Goal: Information Seeking & Learning: Learn about a topic

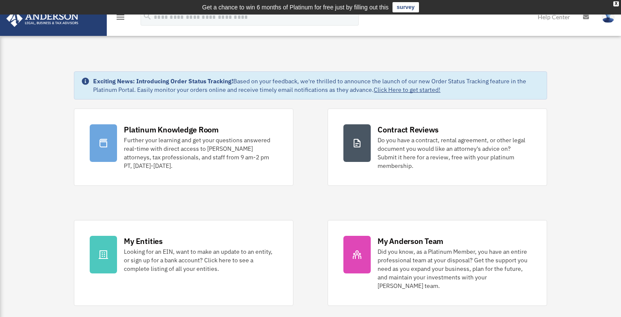
click at [80, 24] on img at bounding box center [42, 18] width 77 height 17
click at [120, 16] on icon "menu" at bounding box center [120, 17] width 10 height 10
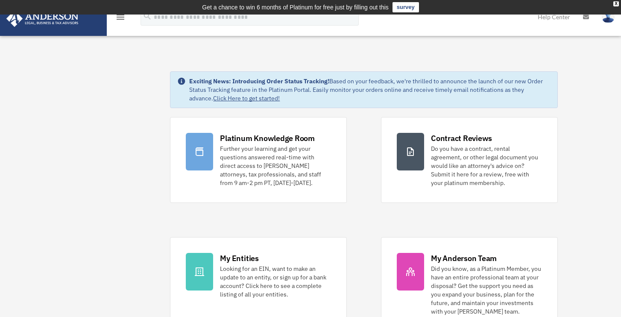
click at [614, 4] on div "X" at bounding box center [616, 3] width 6 height 5
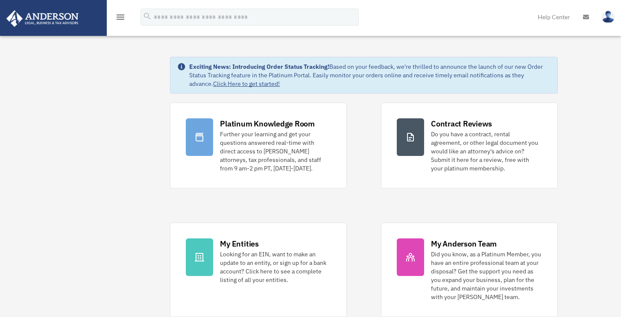
click at [122, 16] on icon "menu" at bounding box center [120, 17] width 10 height 10
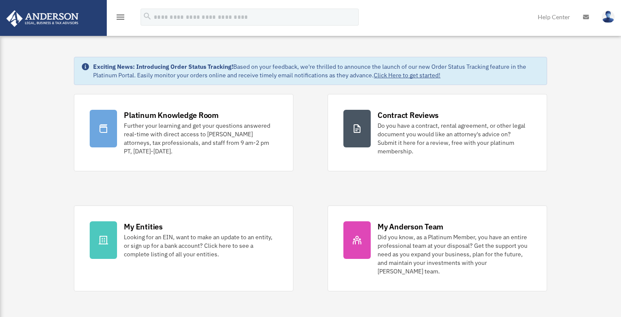
click at [122, 16] on icon "menu" at bounding box center [120, 17] width 10 height 10
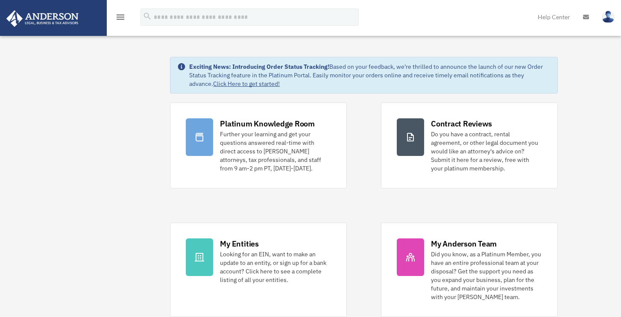
click at [118, 18] on icon "menu" at bounding box center [120, 17] width 10 height 10
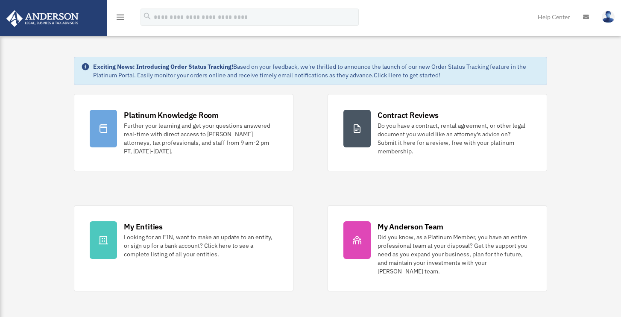
click at [118, 18] on icon "menu" at bounding box center [120, 17] width 10 height 10
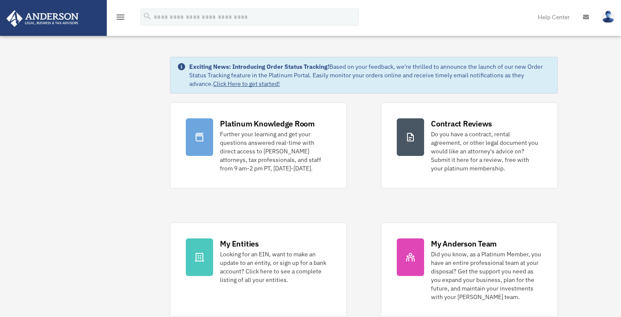
click at [119, 20] on icon "menu" at bounding box center [120, 17] width 10 height 10
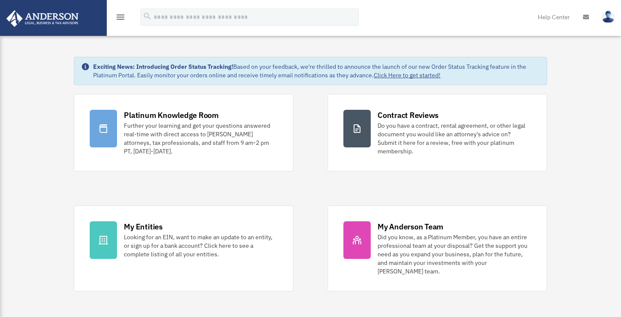
click at [119, 20] on icon "menu" at bounding box center [120, 17] width 10 height 10
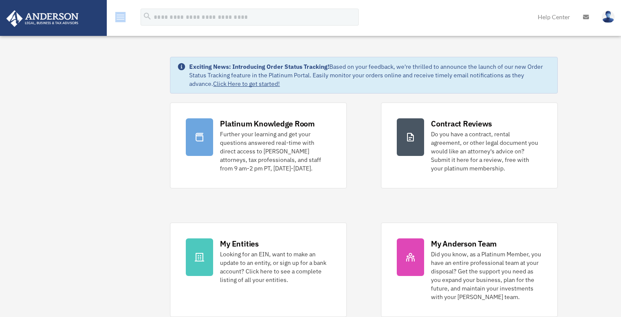
click at [119, 20] on icon "menu" at bounding box center [120, 17] width 10 height 10
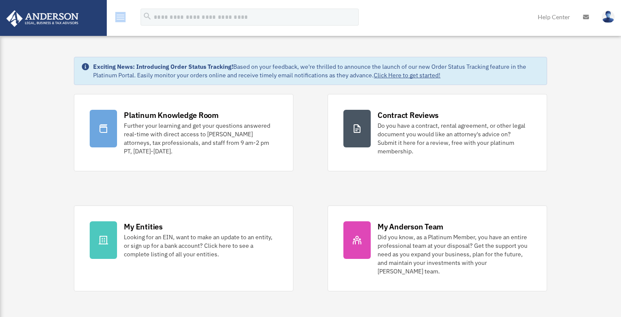
click at [119, 20] on icon "menu" at bounding box center [120, 17] width 10 height 10
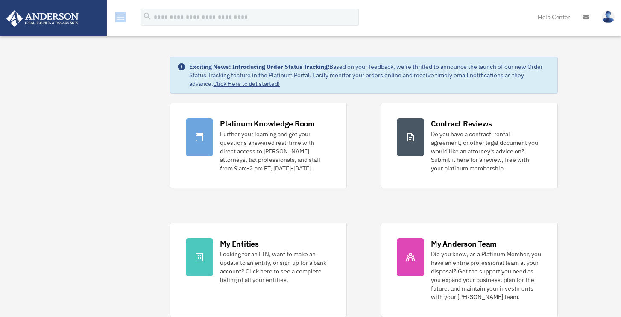
click at [119, 20] on icon "menu" at bounding box center [120, 17] width 10 height 10
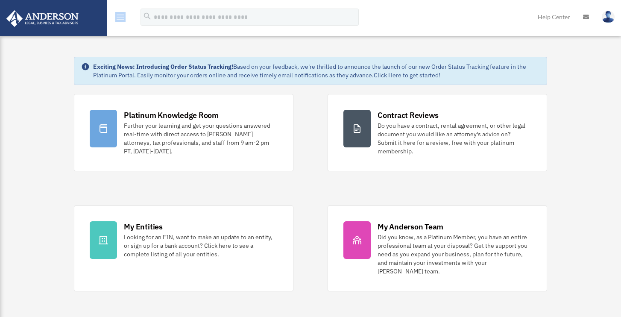
click at [119, 20] on icon "menu" at bounding box center [120, 17] width 10 height 10
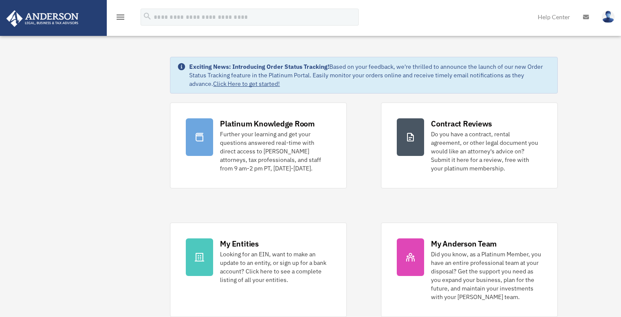
click at [120, 14] on icon "menu" at bounding box center [120, 17] width 10 height 10
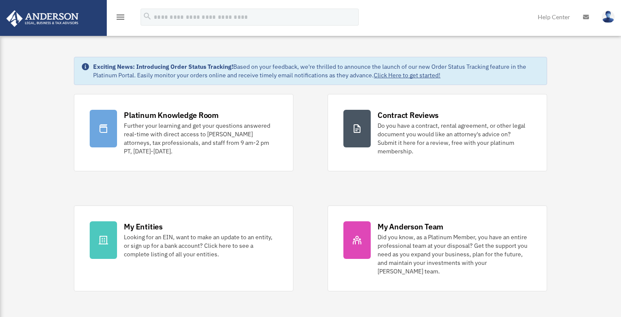
click at [120, 14] on icon "menu" at bounding box center [120, 17] width 10 height 10
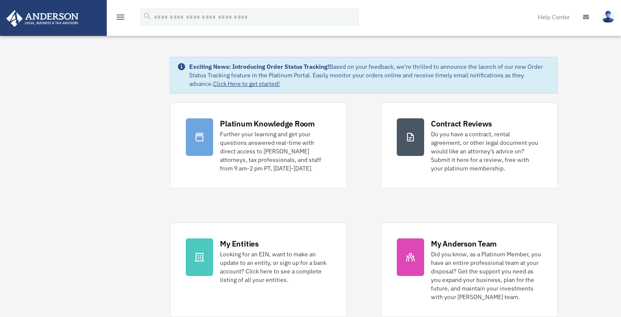
click at [120, 14] on icon "menu" at bounding box center [120, 17] width 10 height 10
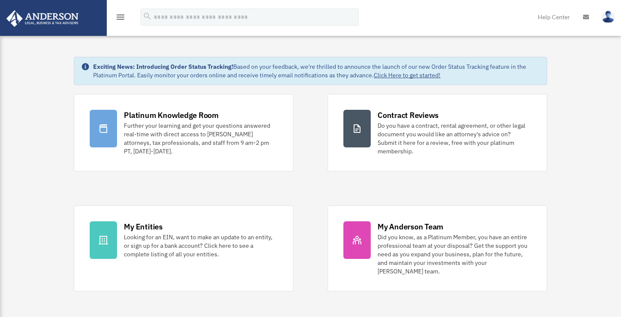
click at [120, 14] on icon "menu" at bounding box center [120, 17] width 10 height 10
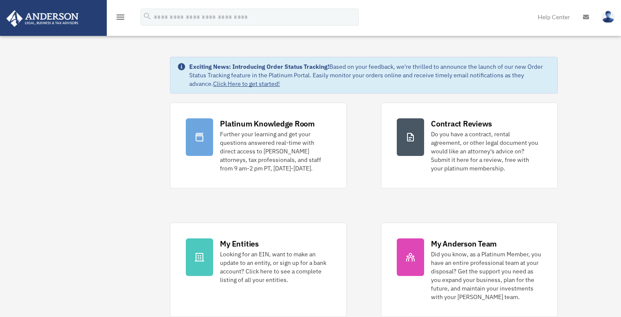
drag, startPoint x: 52, startPoint y: 123, endPoint x: 52, endPoint y: 93, distance: 30.3
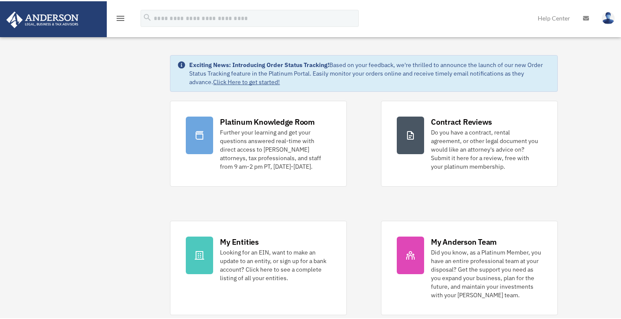
scroll to position [4, 0]
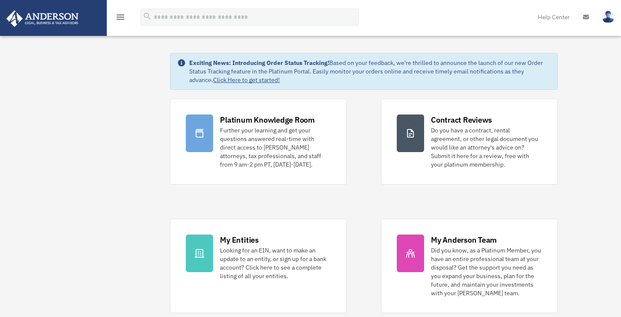
click at [121, 14] on icon "menu" at bounding box center [120, 17] width 10 height 10
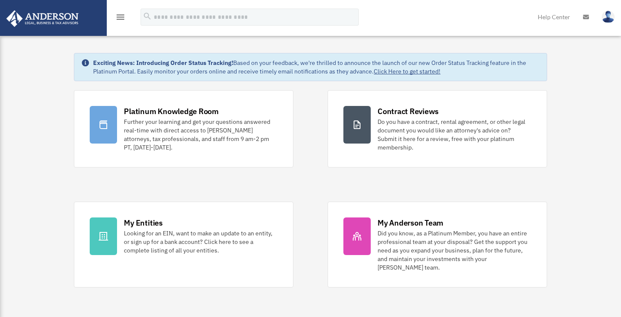
click at [121, 14] on icon "menu" at bounding box center [120, 17] width 10 height 10
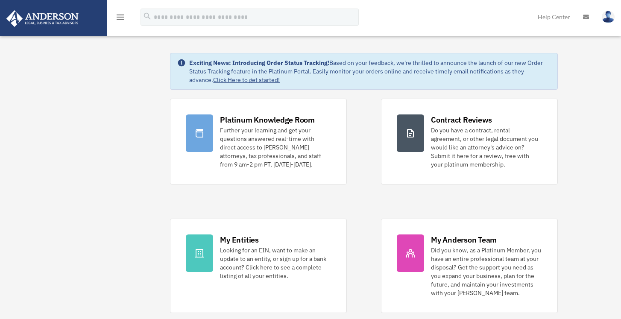
click at [121, 13] on icon "menu" at bounding box center [120, 17] width 10 height 10
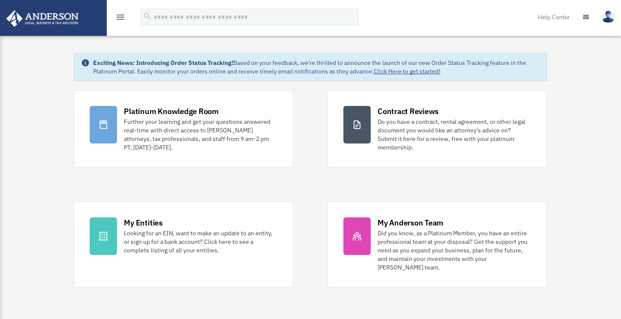
click at [121, 13] on icon "menu" at bounding box center [120, 17] width 10 height 10
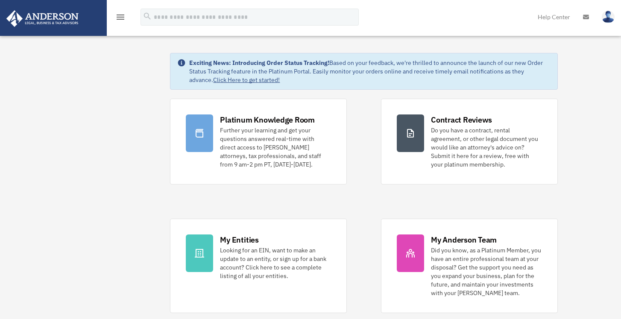
click at [123, 15] on icon "menu" at bounding box center [120, 17] width 10 height 10
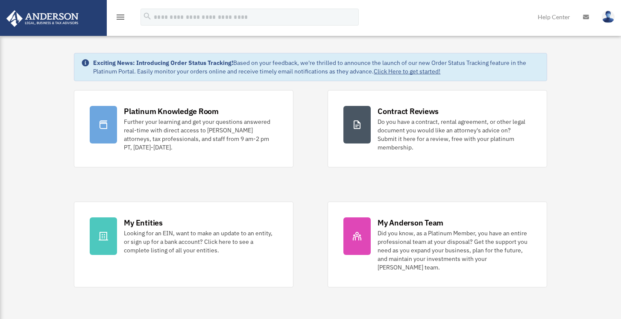
click at [123, 15] on icon "menu" at bounding box center [120, 17] width 10 height 10
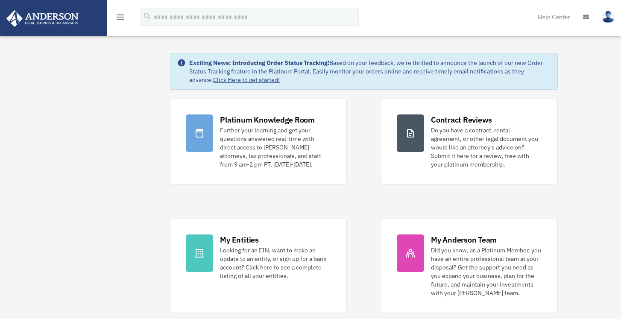
click at [123, 15] on icon "menu" at bounding box center [120, 17] width 10 height 10
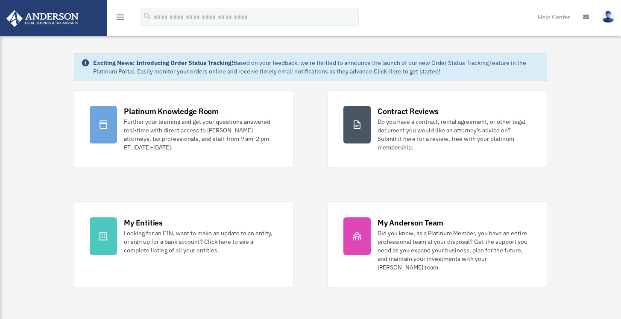
click at [123, 15] on icon "menu" at bounding box center [120, 17] width 10 height 10
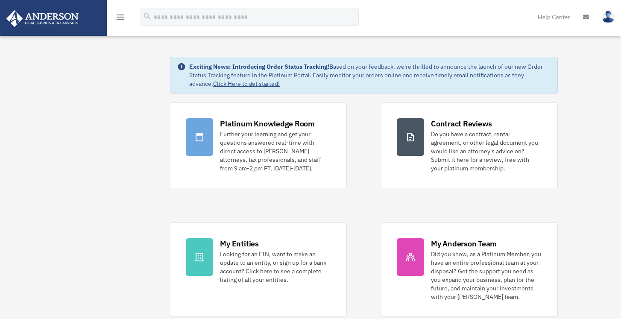
scroll to position [0, 0]
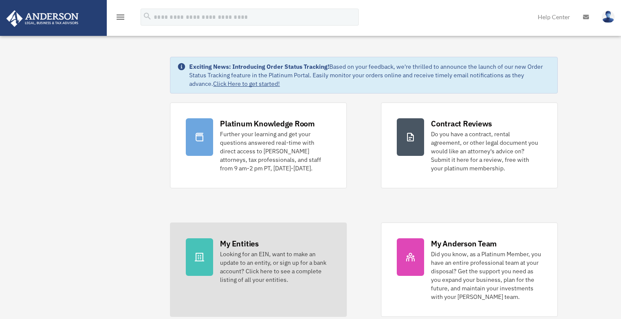
click at [249, 245] on div "My Entities" at bounding box center [239, 243] width 38 height 11
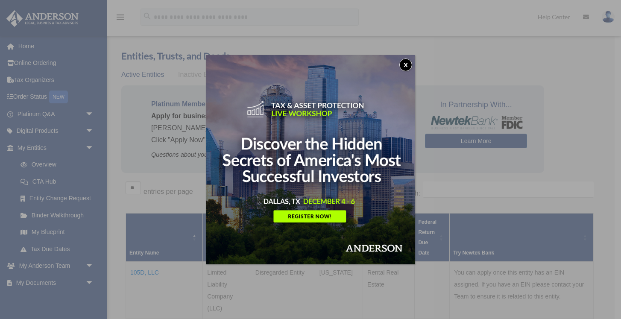
click at [409, 64] on button "x" at bounding box center [405, 64] width 13 height 13
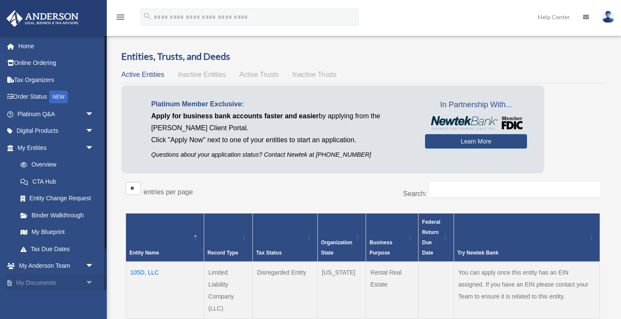
click at [49, 279] on link "My Documents arrow_drop_down" at bounding box center [56, 282] width 101 height 17
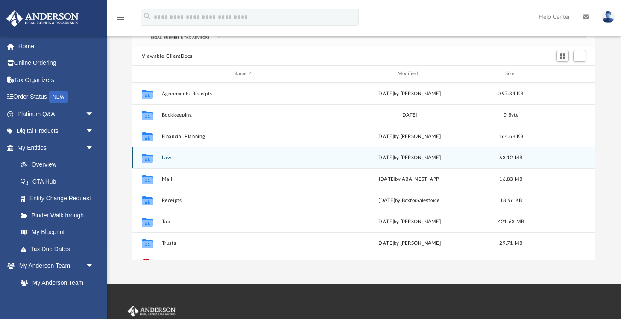
click at [239, 155] on button "Law" at bounding box center [243, 158] width 162 height 6
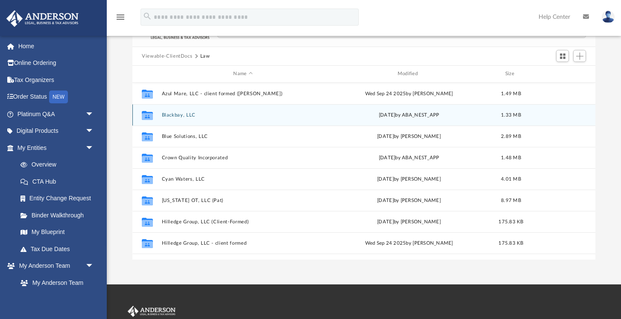
click at [225, 115] on button "Blackbay, LLC" at bounding box center [243, 115] width 162 height 6
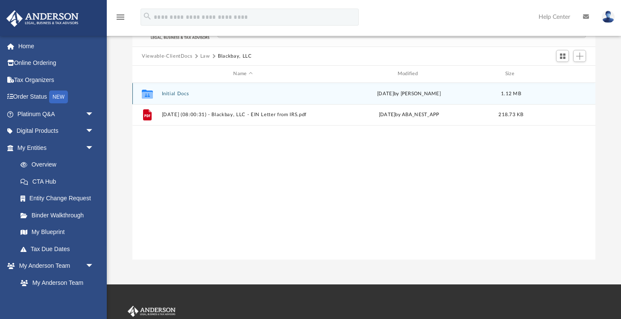
click at [193, 93] on button "Initial Docs" at bounding box center [243, 94] width 162 height 6
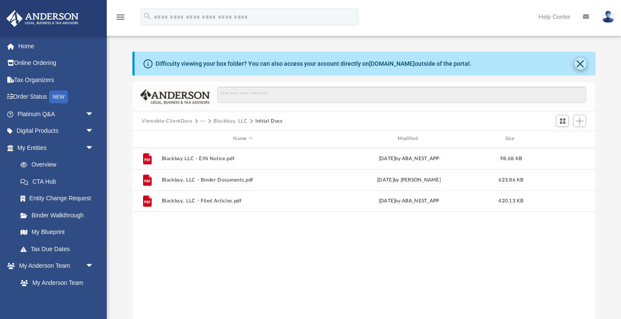
click at [581, 62] on button "Close" at bounding box center [580, 64] width 12 height 12
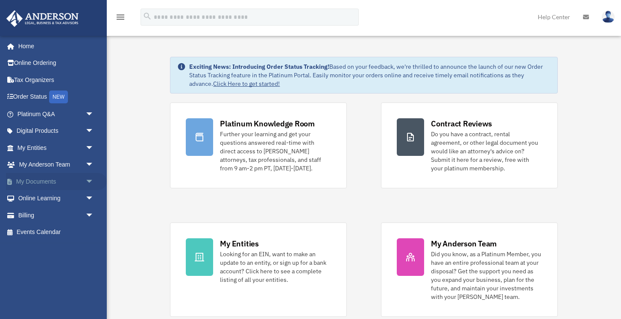
click at [43, 178] on link "My Documents arrow_drop_down" at bounding box center [56, 181] width 101 height 17
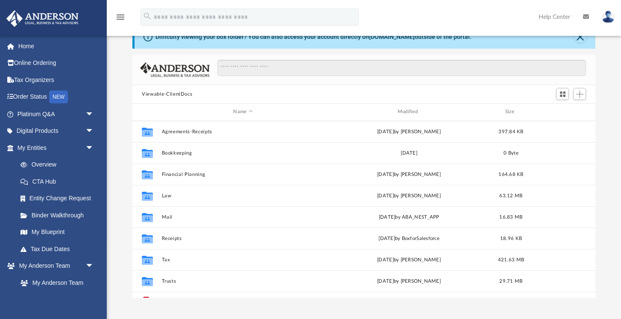
scroll to position [28, 0]
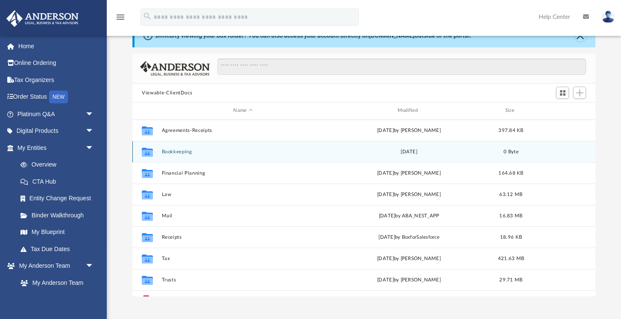
click at [175, 147] on div "Collaborated Folder Bookkeeping [DATE] 0 Byte" at bounding box center [363, 151] width 463 height 21
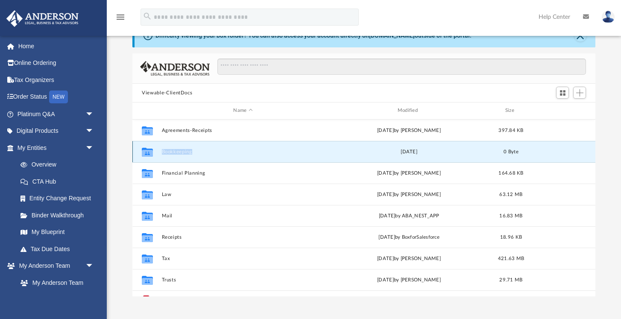
click at [175, 147] on div "Collaborated Folder Bookkeeping [DATE] 0 Byte" at bounding box center [363, 151] width 463 height 21
click at [172, 150] on button "Bookkeeping" at bounding box center [243, 152] width 162 height 6
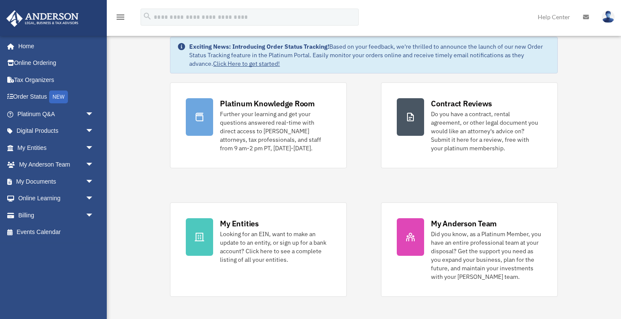
scroll to position [15, 0]
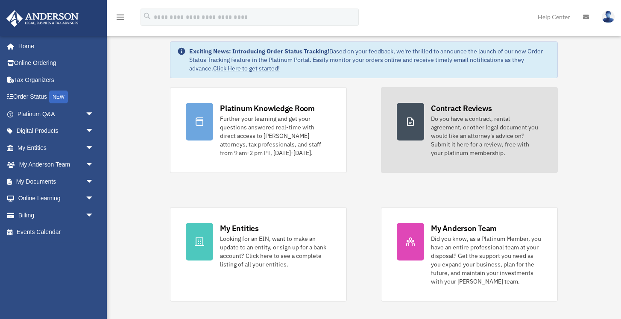
click at [437, 127] on div "Do you have a contract, rental agreement, or other legal document you would lik…" at bounding box center [486, 135] width 111 height 43
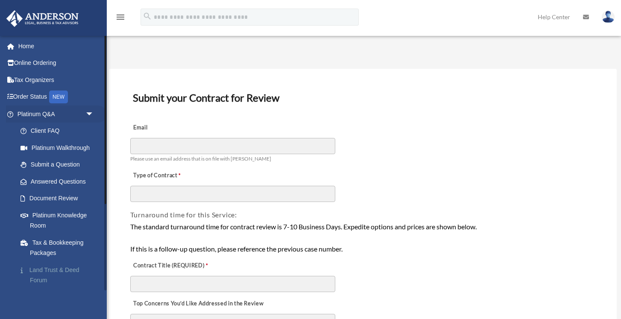
click at [54, 267] on link "Land Trust & Deed Forum" at bounding box center [59, 274] width 95 height 27
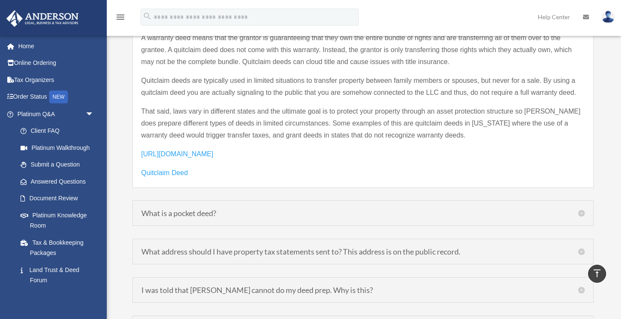
scroll to position [1238, 0]
click at [225, 209] on h5 "What is a pocket deed?" at bounding box center [362, 213] width 443 height 8
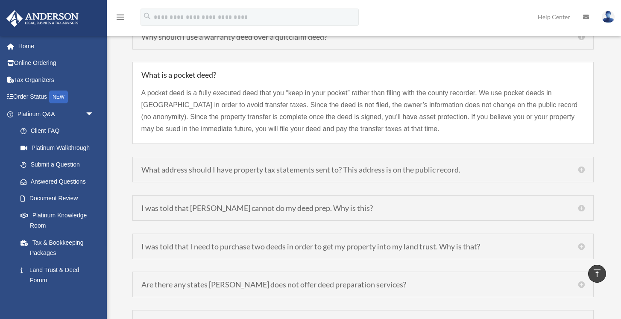
scroll to position [1179, 0]
click at [369, 165] on h5 "What address should I have property tax statements sent to? This address is on …" at bounding box center [362, 169] width 443 height 8
